Goal: Complete application form: Complete application form

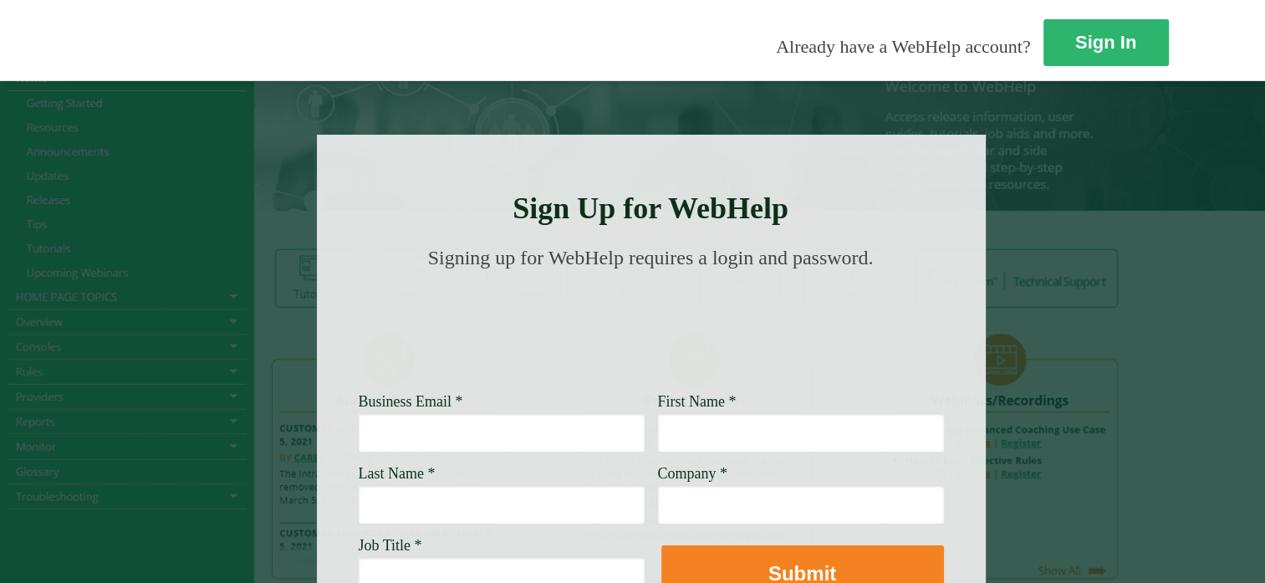
drag, startPoint x: 0, startPoint y: 0, endPoint x: 328, endPoint y: 431, distance: 541.3
click at [359, 431] on input "Business Email *" at bounding box center [502, 432] width 286 height 38
type input "eleanor.vega@wellsfargo.com"
type input "Eleanor"
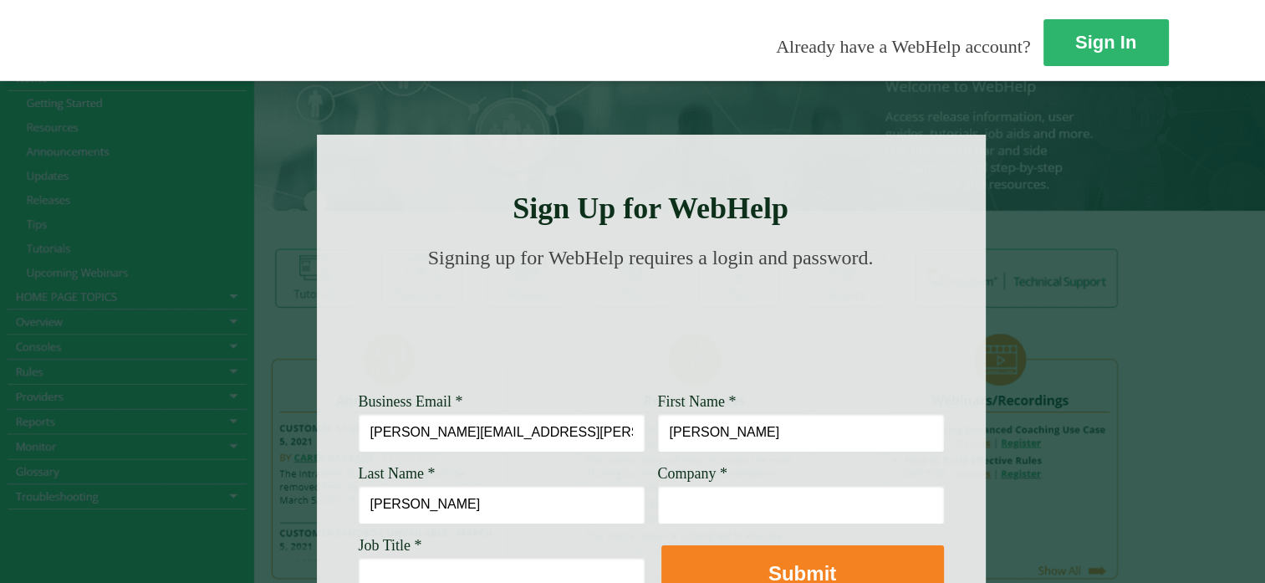
type input "Vega"
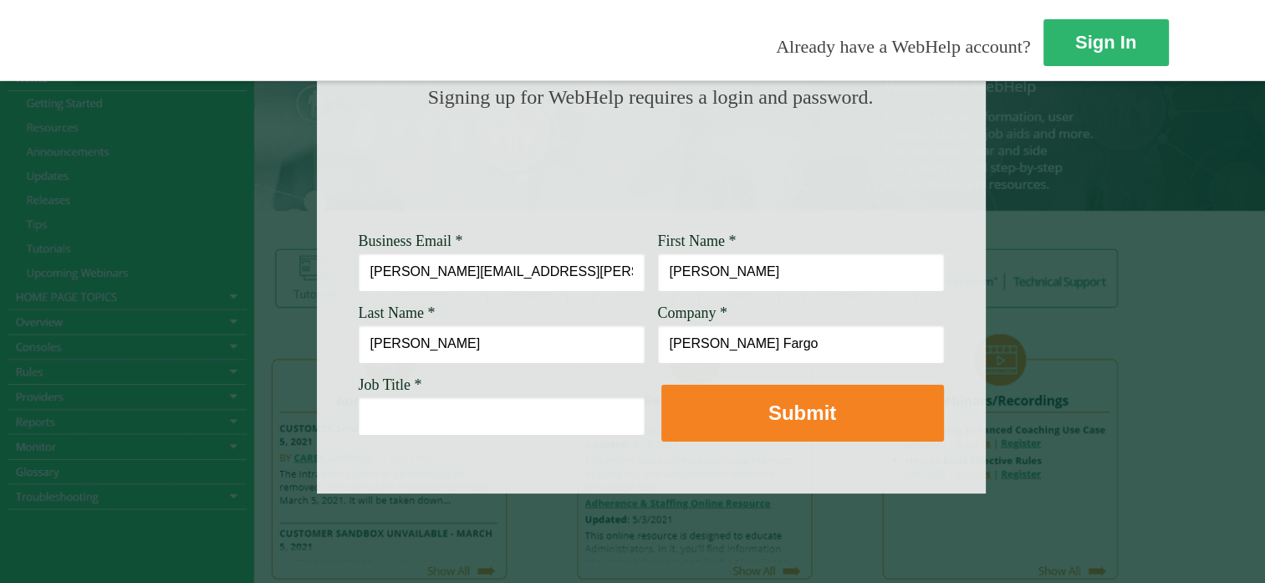
type input "Wells Fargo"
click at [359, 411] on input "Job Title *" at bounding box center [502, 415] width 286 height 38
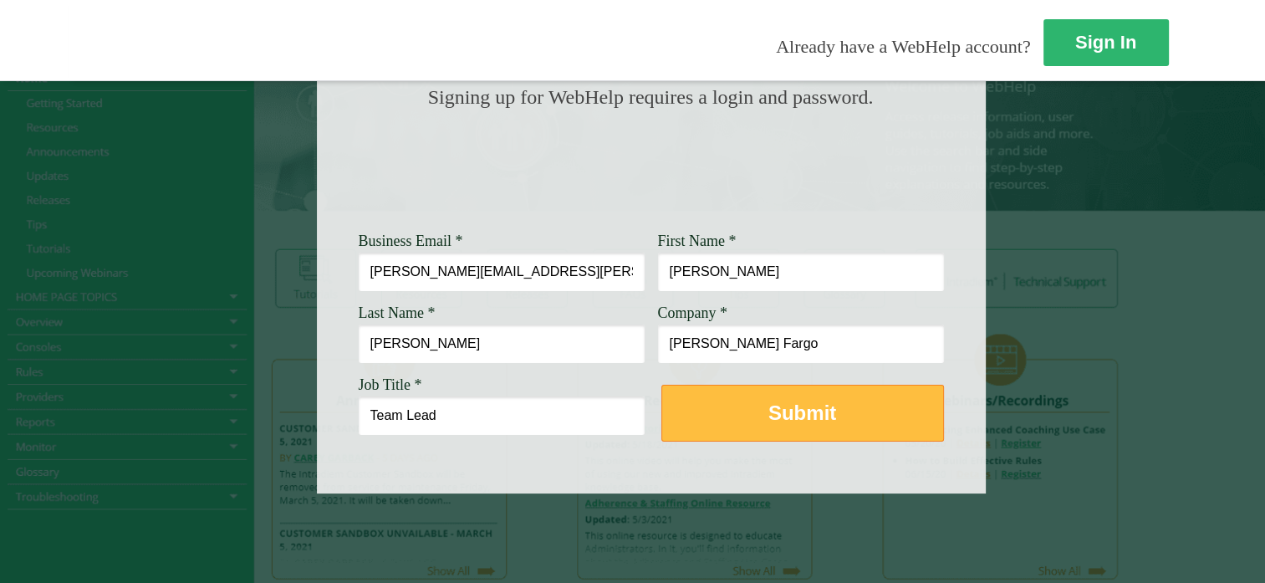
type input "Team Lead"
click at [769, 401] on strong "Submit" at bounding box center [803, 412] width 68 height 23
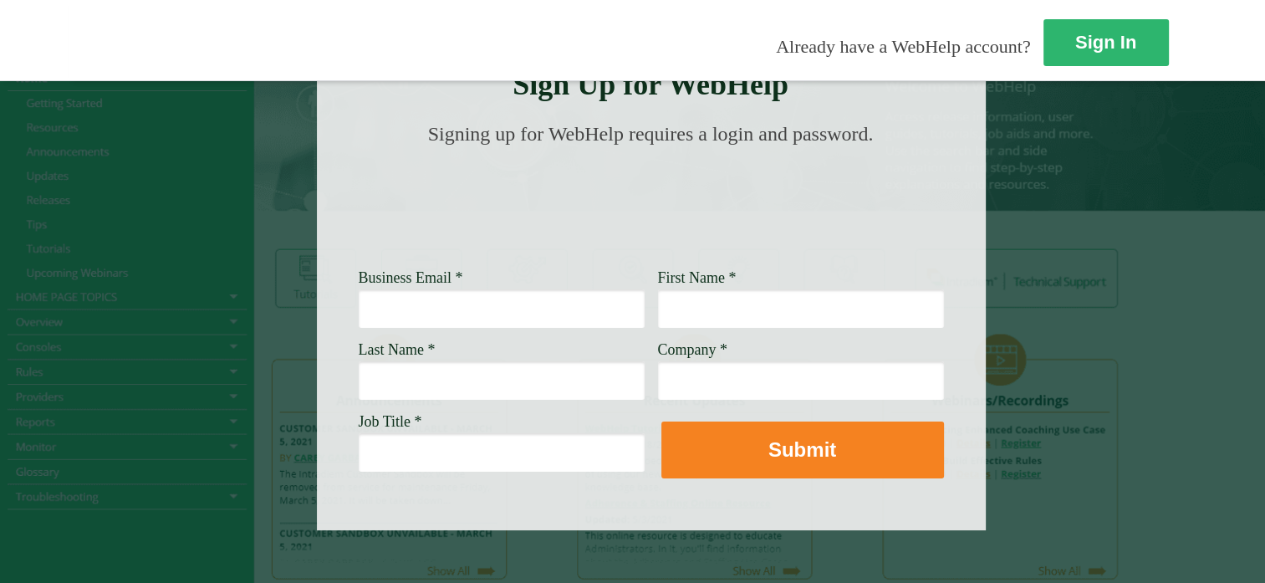
scroll to position [84, 0]
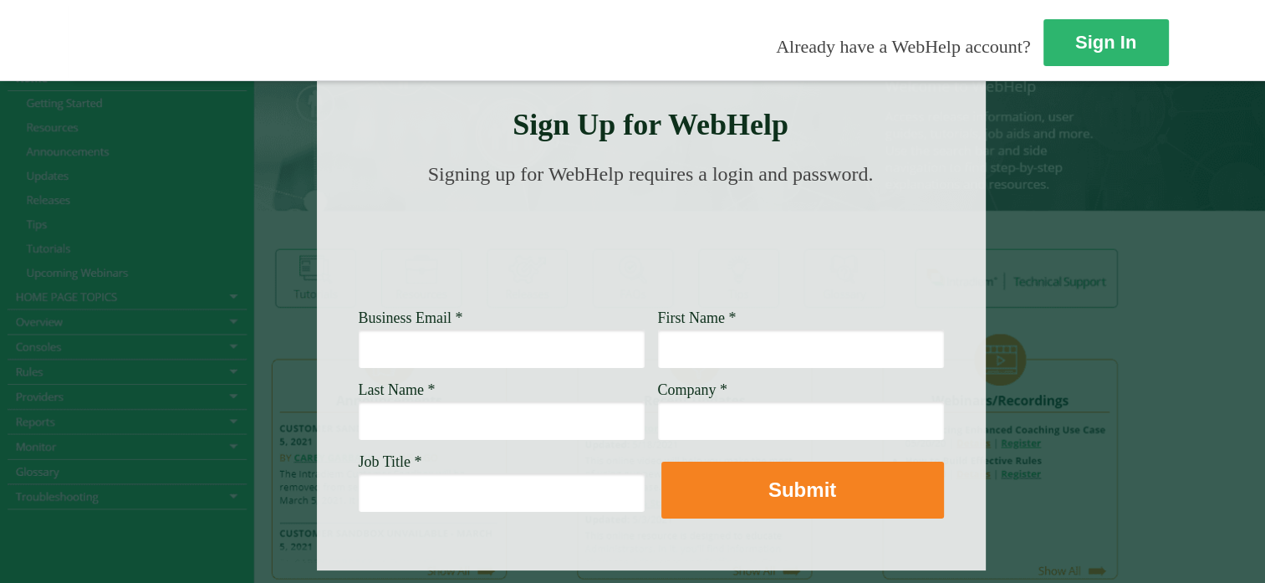
click at [359, 345] on input "Business Email *" at bounding box center [502, 349] width 286 height 38
type input "[PERSON_NAME][EMAIL_ADDRESS][PERSON_NAME][DOMAIN_NAME]"
type input "[PERSON_NAME]"
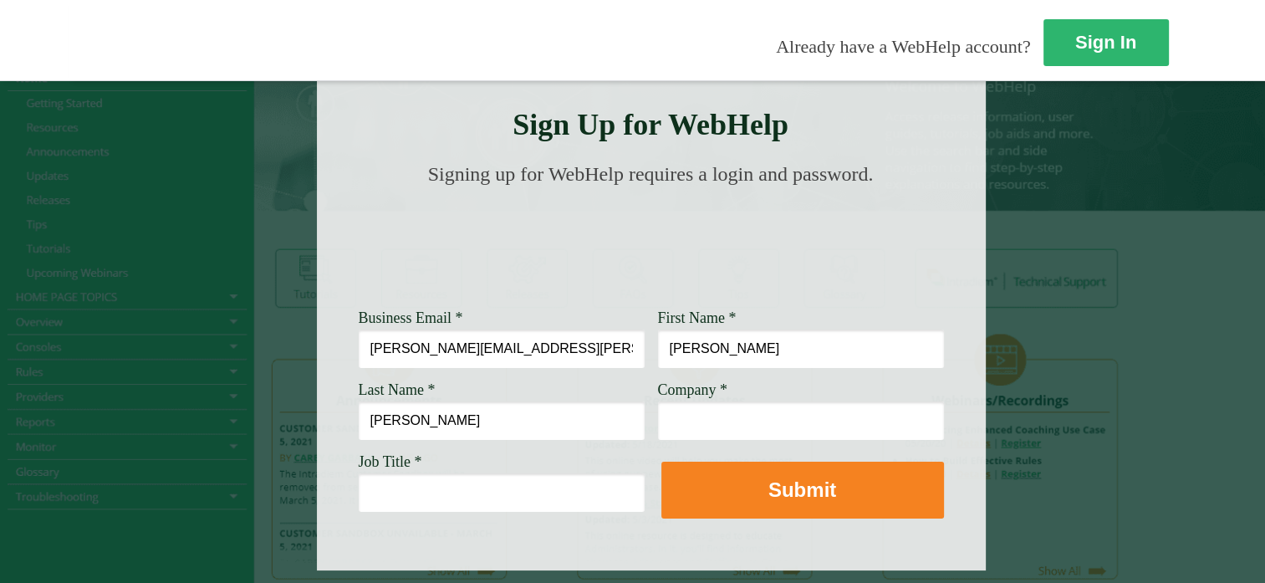
type input "[PERSON_NAME]"
type input "[PERSON_NAME] Fargo"
click at [359, 484] on input "Job Title *" at bounding box center [502, 492] width 286 height 38
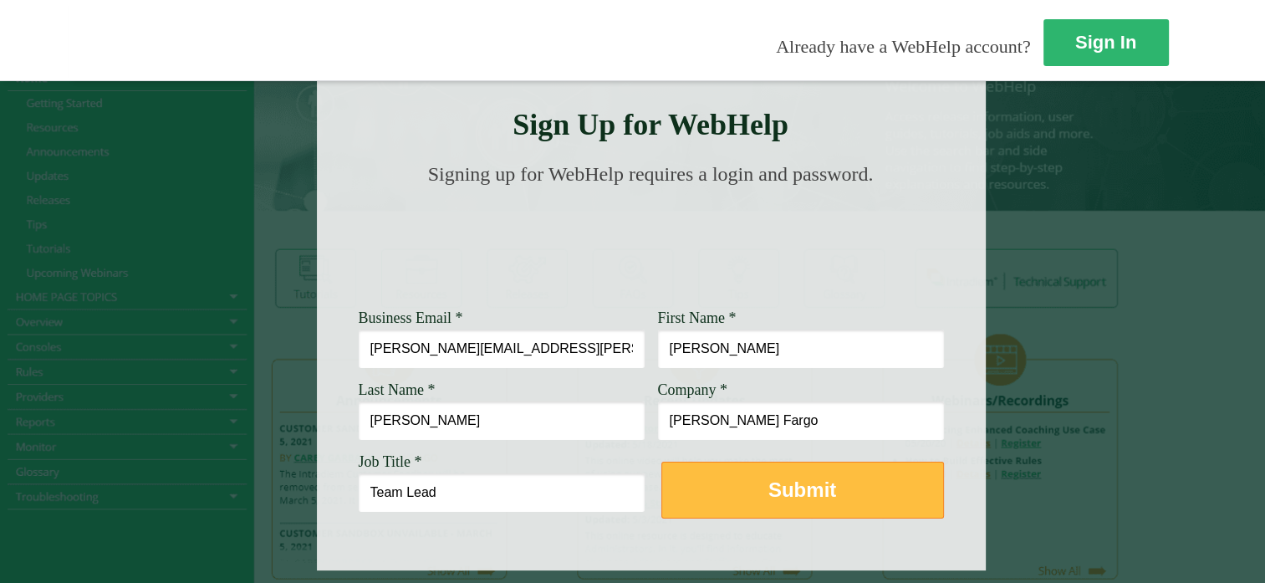
type input "Team Lead"
click at [769, 491] on strong "Submit" at bounding box center [803, 489] width 68 height 23
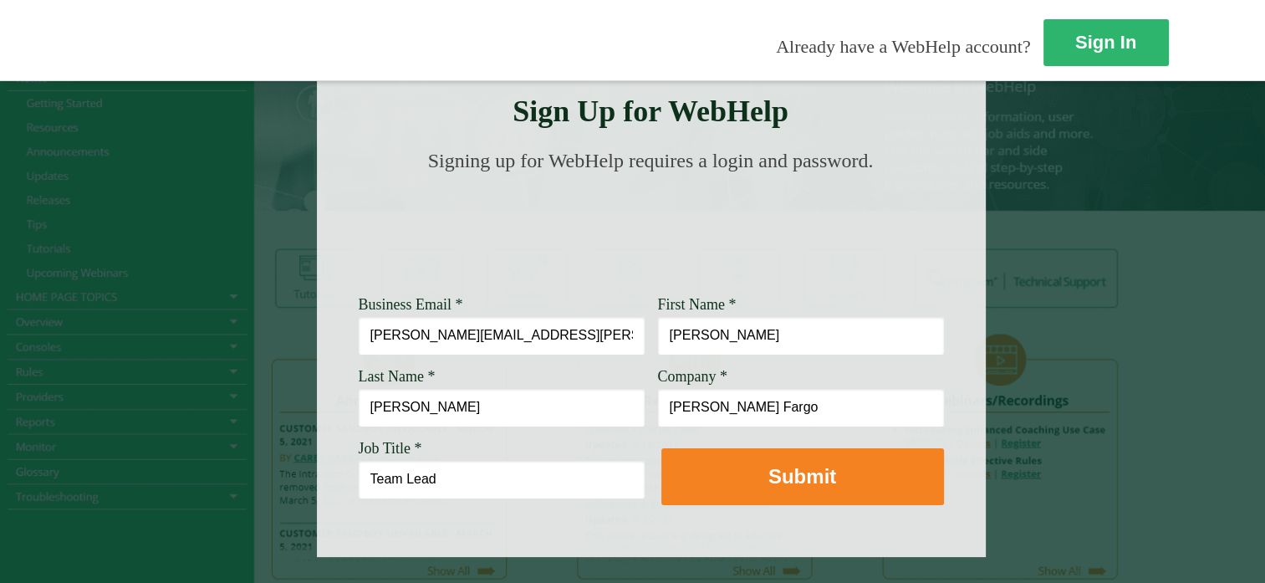
scroll to position [174, 0]
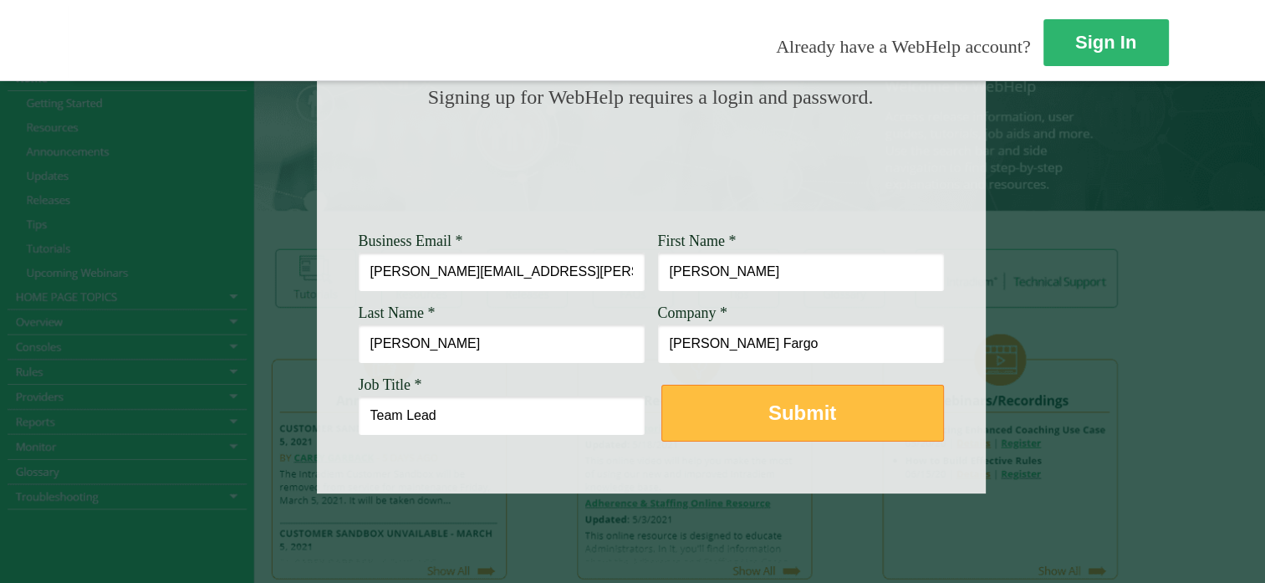
click at [769, 401] on strong "Submit" at bounding box center [803, 412] width 68 height 23
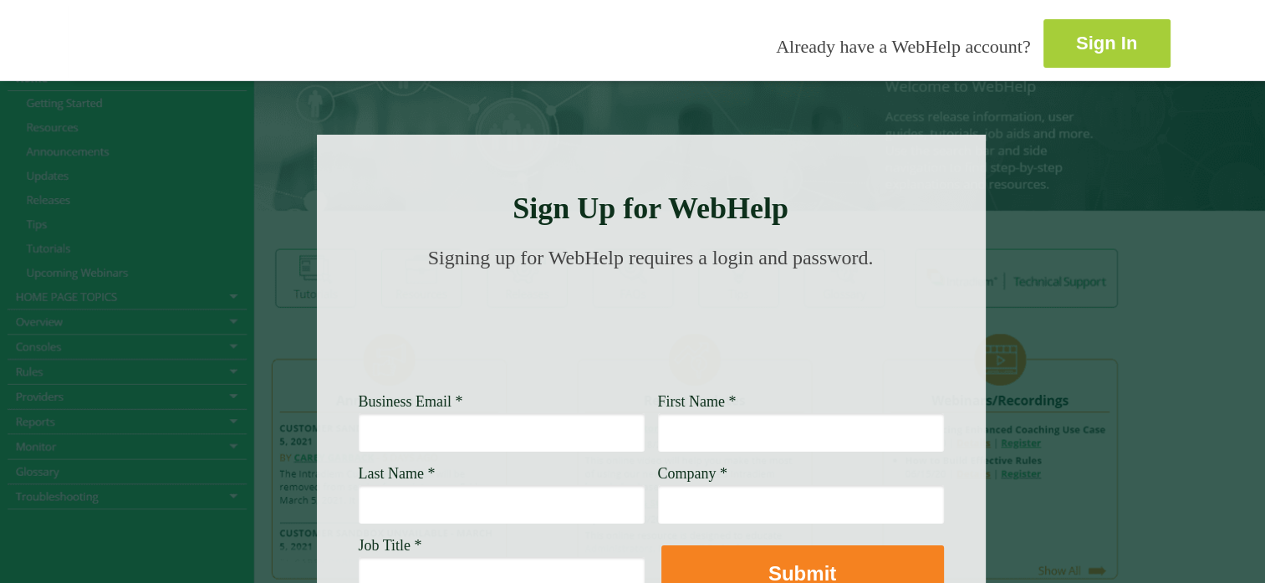
click at [1044, 45] on link "Sign In" at bounding box center [1107, 43] width 127 height 49
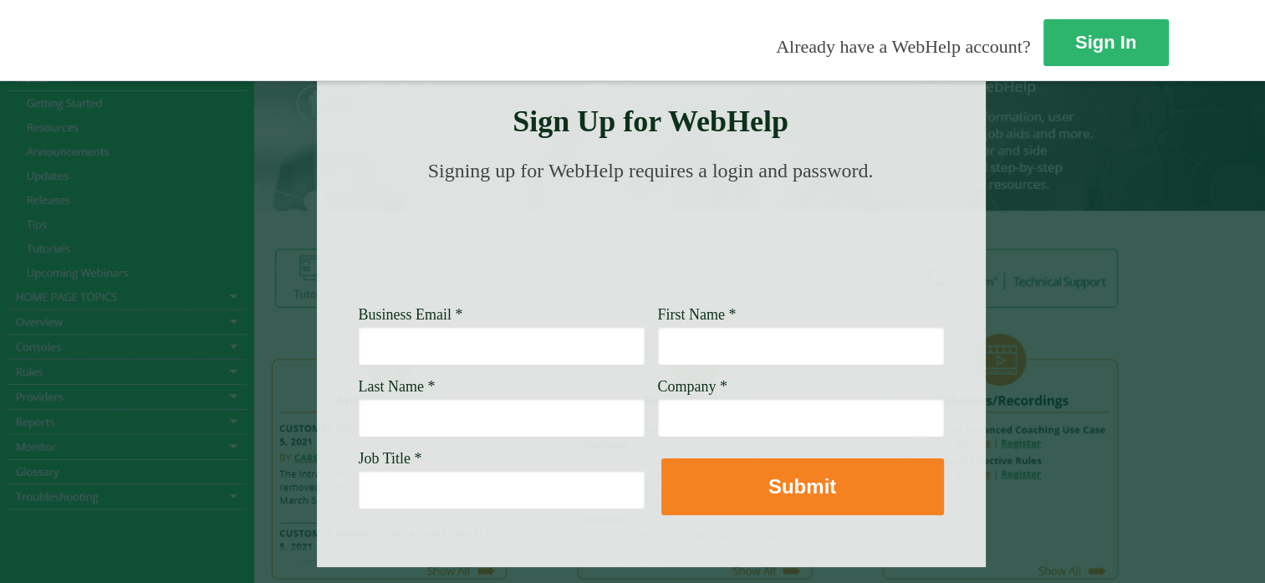
scroll to position [174, 0]
